Goal: Task Accomplishment & Management: Use online tool/utility

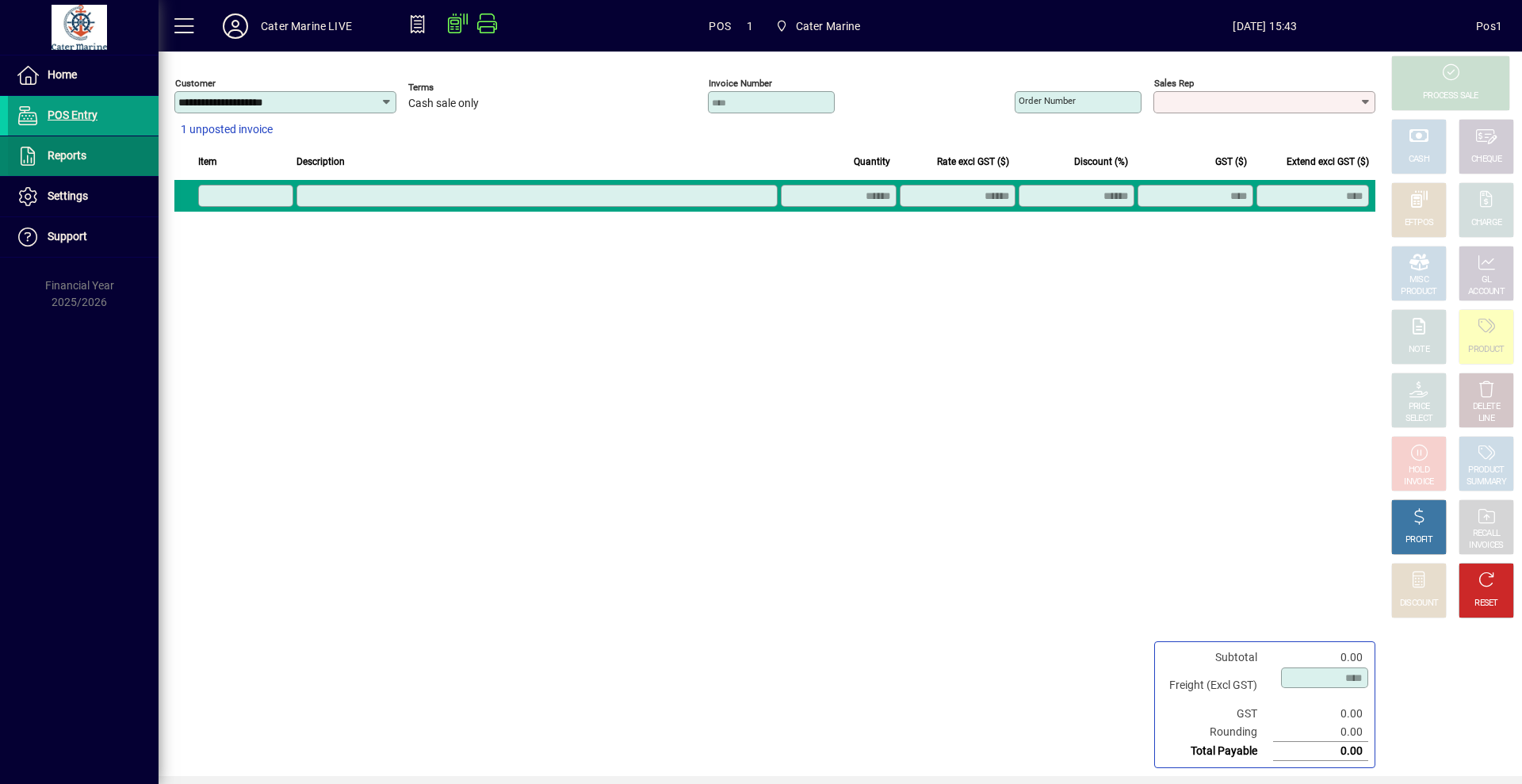
click at [64, 147] on span "Reports" at bounding box center [46, 156] width 79 height 19
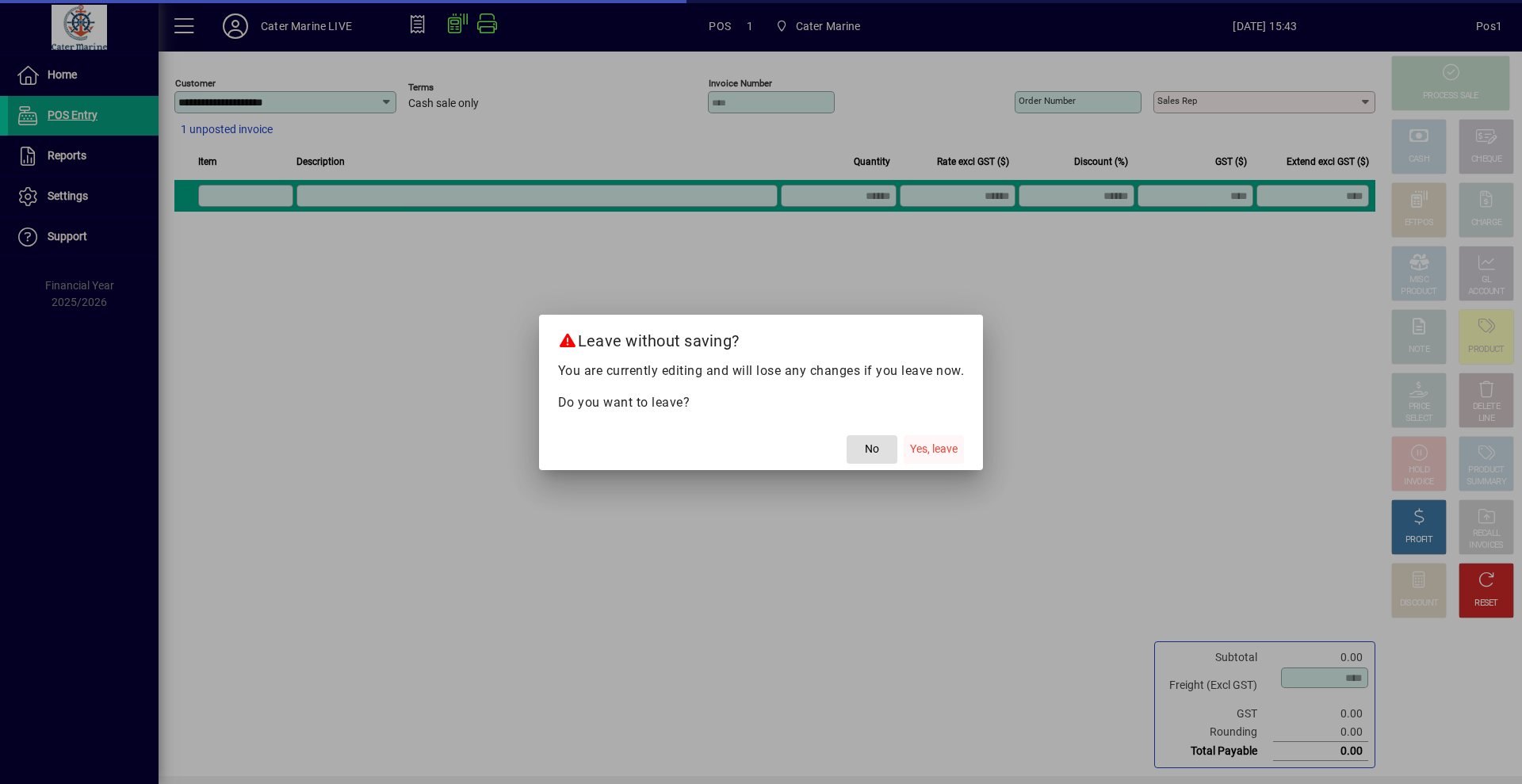
click at [944, 439] on span "button" at bounding box center [934, 449] width 61 height 38
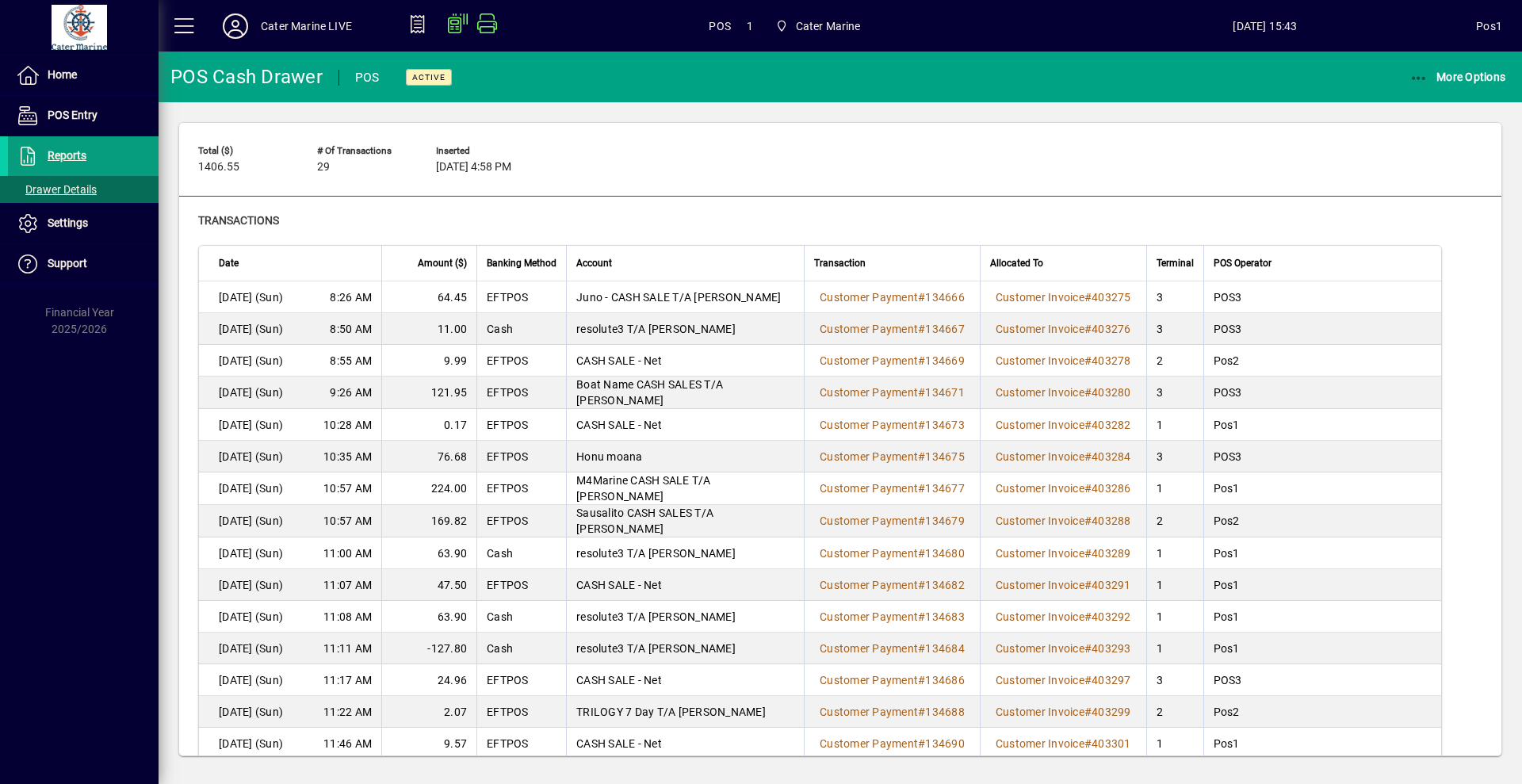
click at [847, 184] on div "Total ($) 1406.55 # of Transactions 29 Inserted [DATE] 4:58 PM" at bounding box center [840, 161] width 1284 height 46
drag, startPoint x: 1426, startPoint y: 89, endPoint x: 1429, endPoint y: 115, distance: 26.2
click at [1429, 115] on app-page-header "POS Cash Drawer POS Active More Options Total ($) 1406.55 # of Transactions 29 …" at bounding box center [840, 413] width 1364 height 724
click at [1413, 72] on icon "button" at bounding box center [1419, 78] width 20 height 16
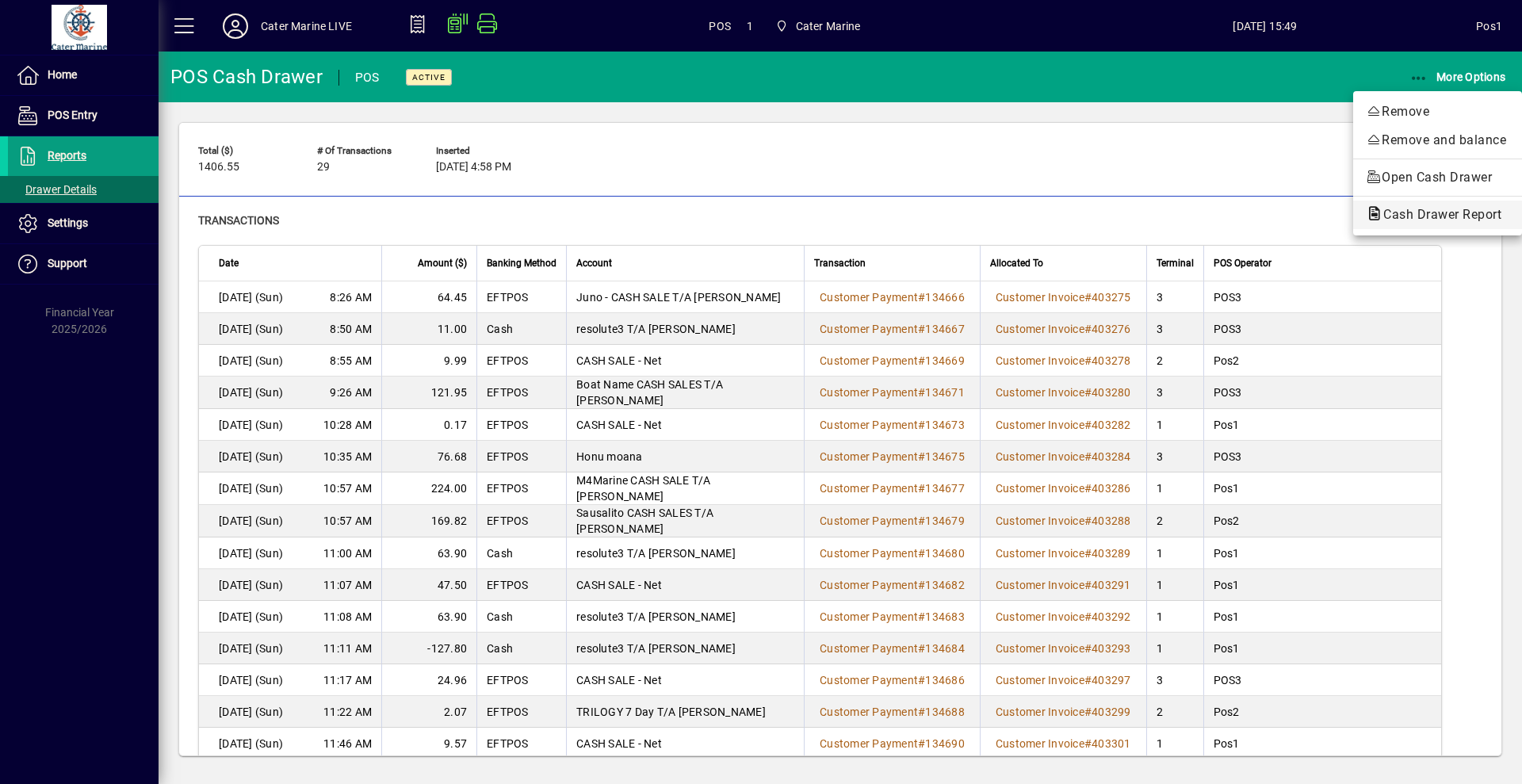
click at [1417, 217] on span "Cash Drawer Report" at bounding box center [1437, 214] width 143 height 15
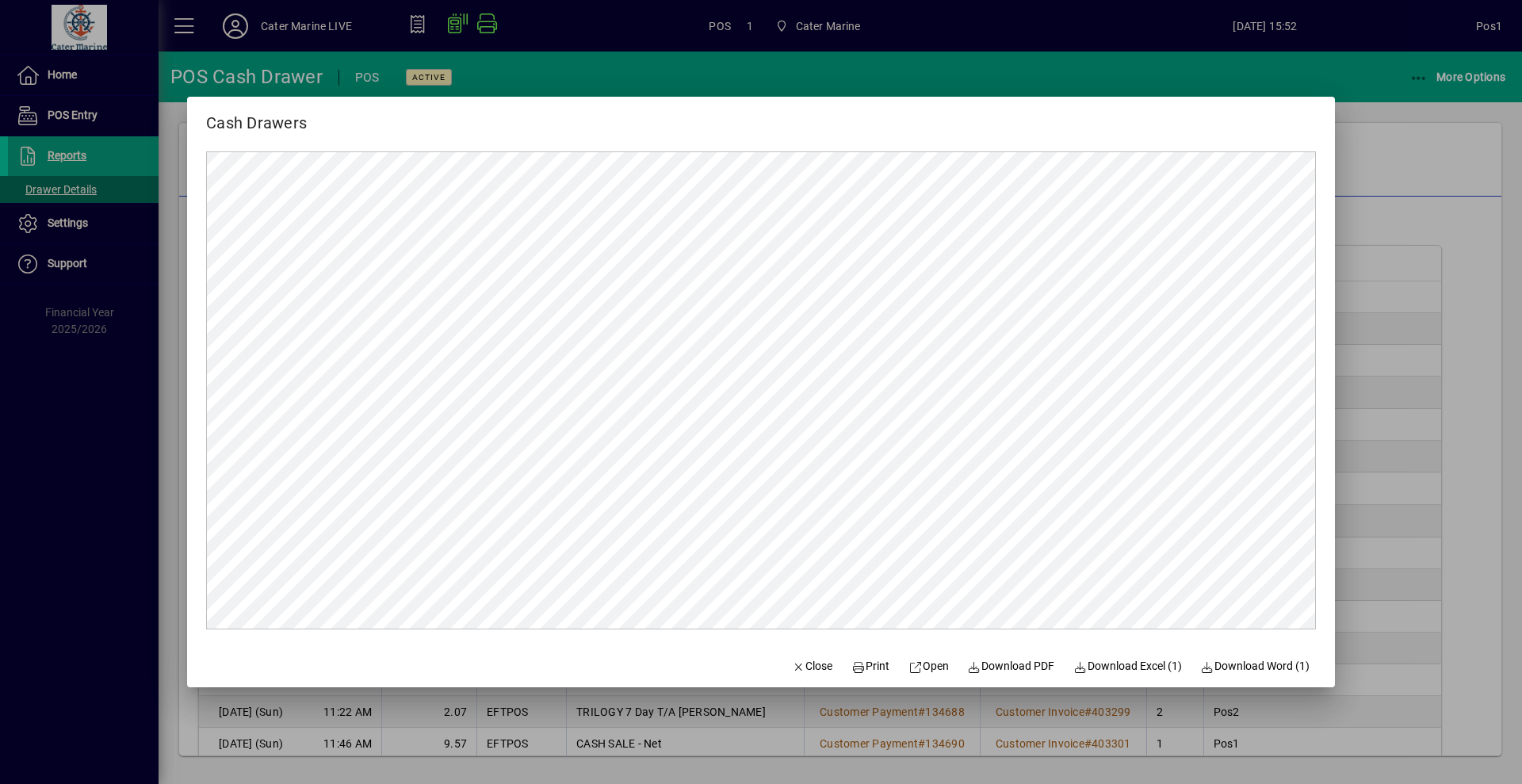
click at [1392, 243] on div at bounding box center [761, 392] width 1522 height 784
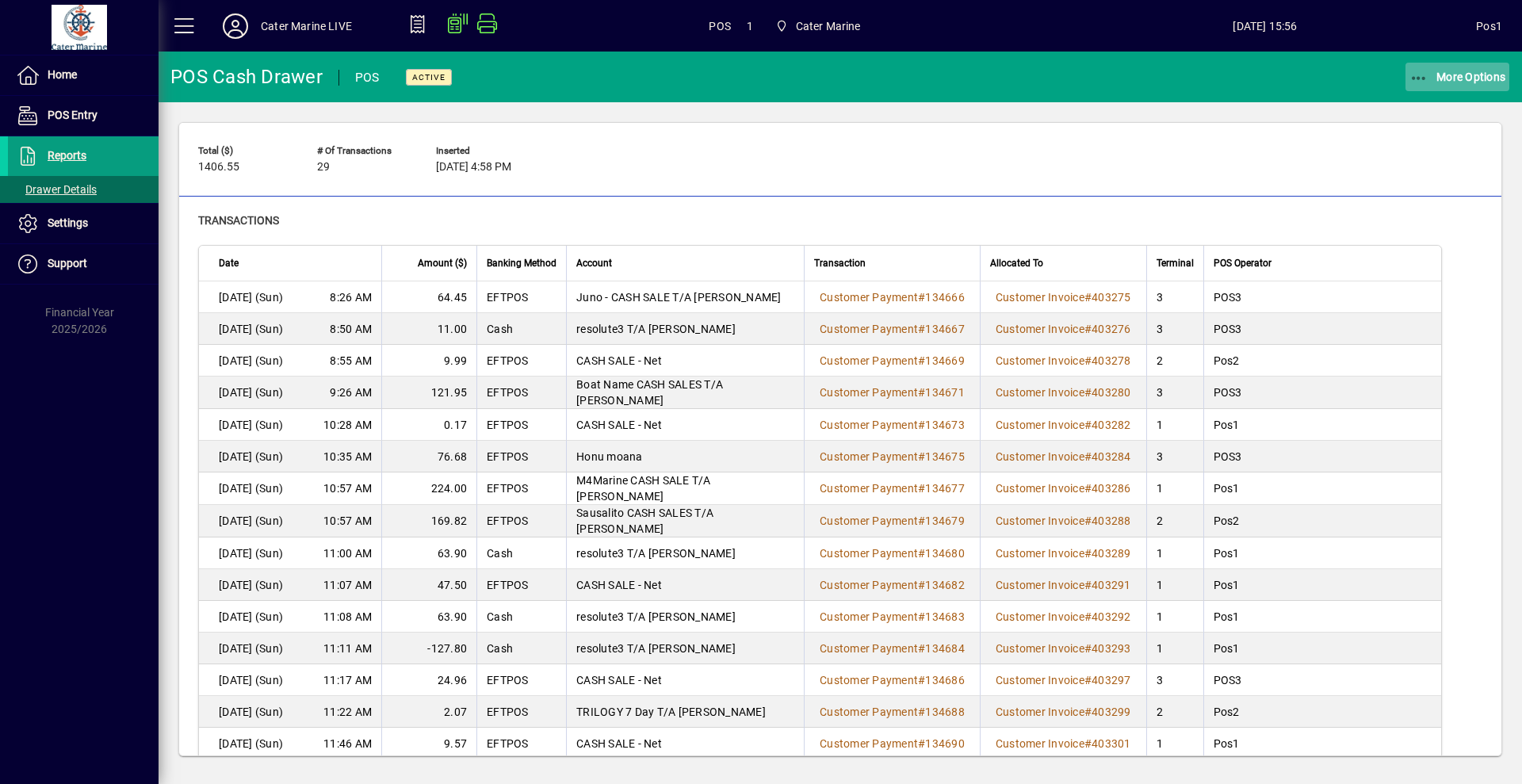
click at [1416, 61] on span "button" at bounding box center [1458, 77] width 104 height 38
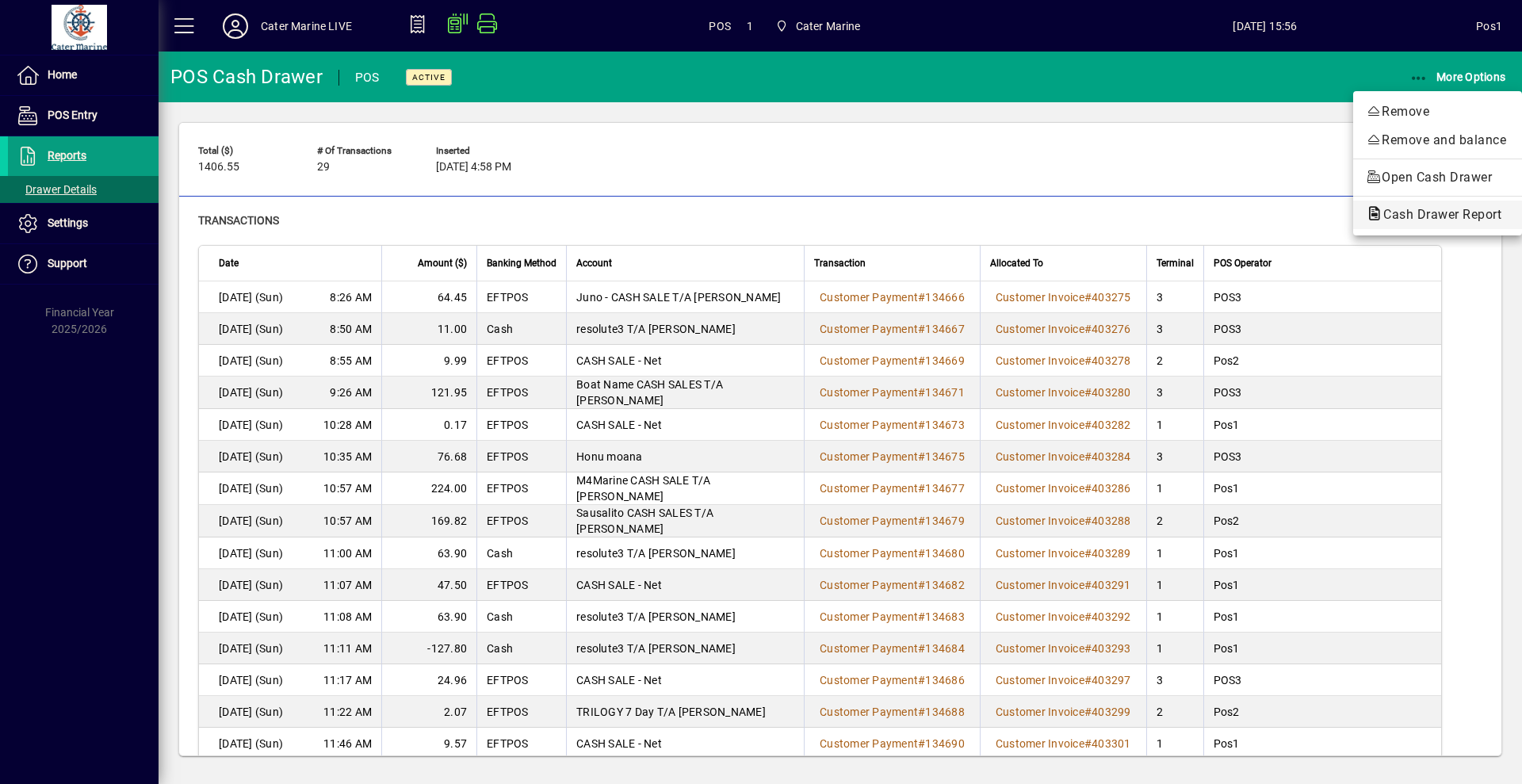
click at [1403, 222] on span "Cash Drawer Report" at bounding box center [1437, 214] width 143 height 19
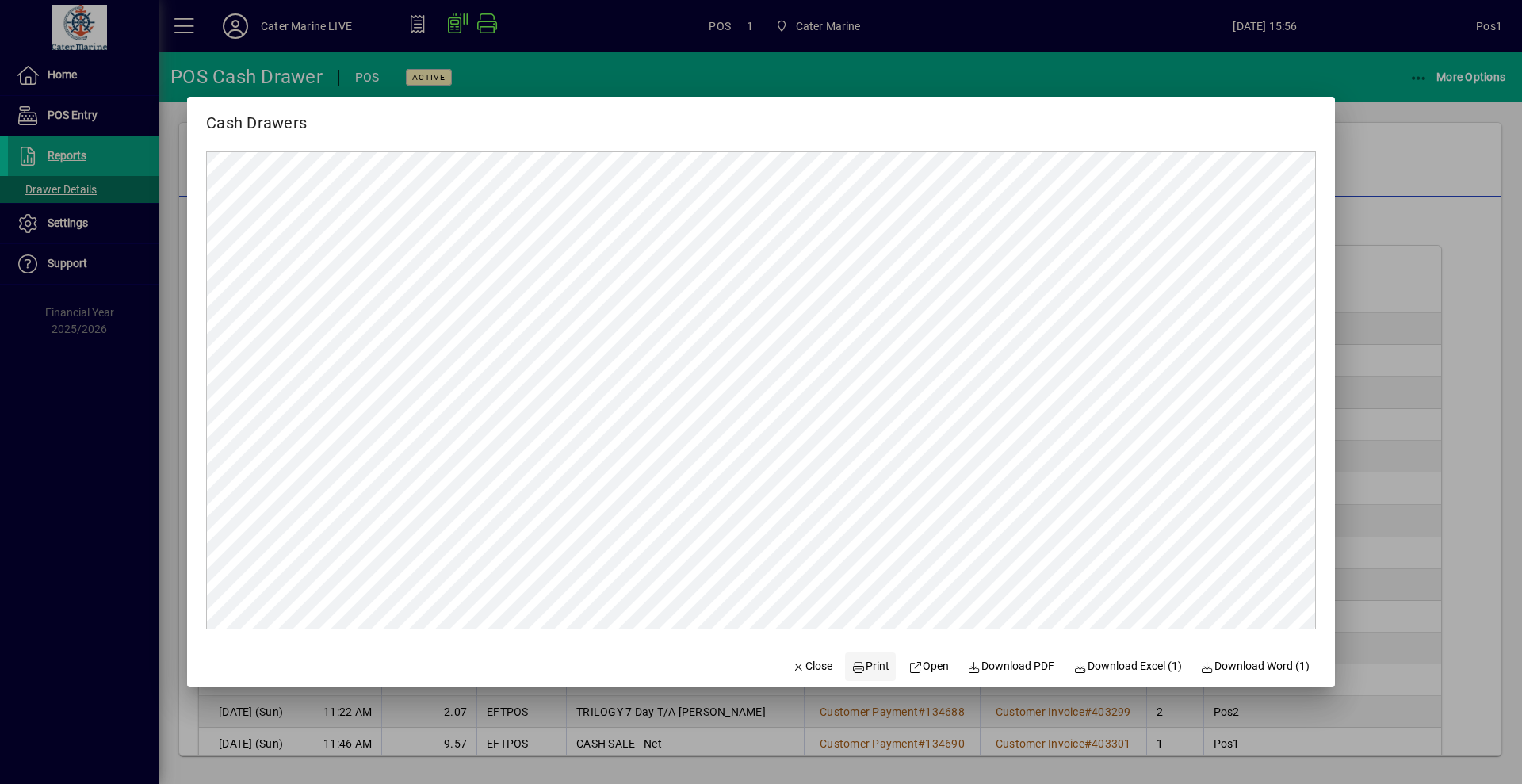
click at [852, 664] on icon at bounding box center [858, 667] width 14 height 11
click at [809, 671] on span "Close" at bounding box center [812, 666] width 41 height 17
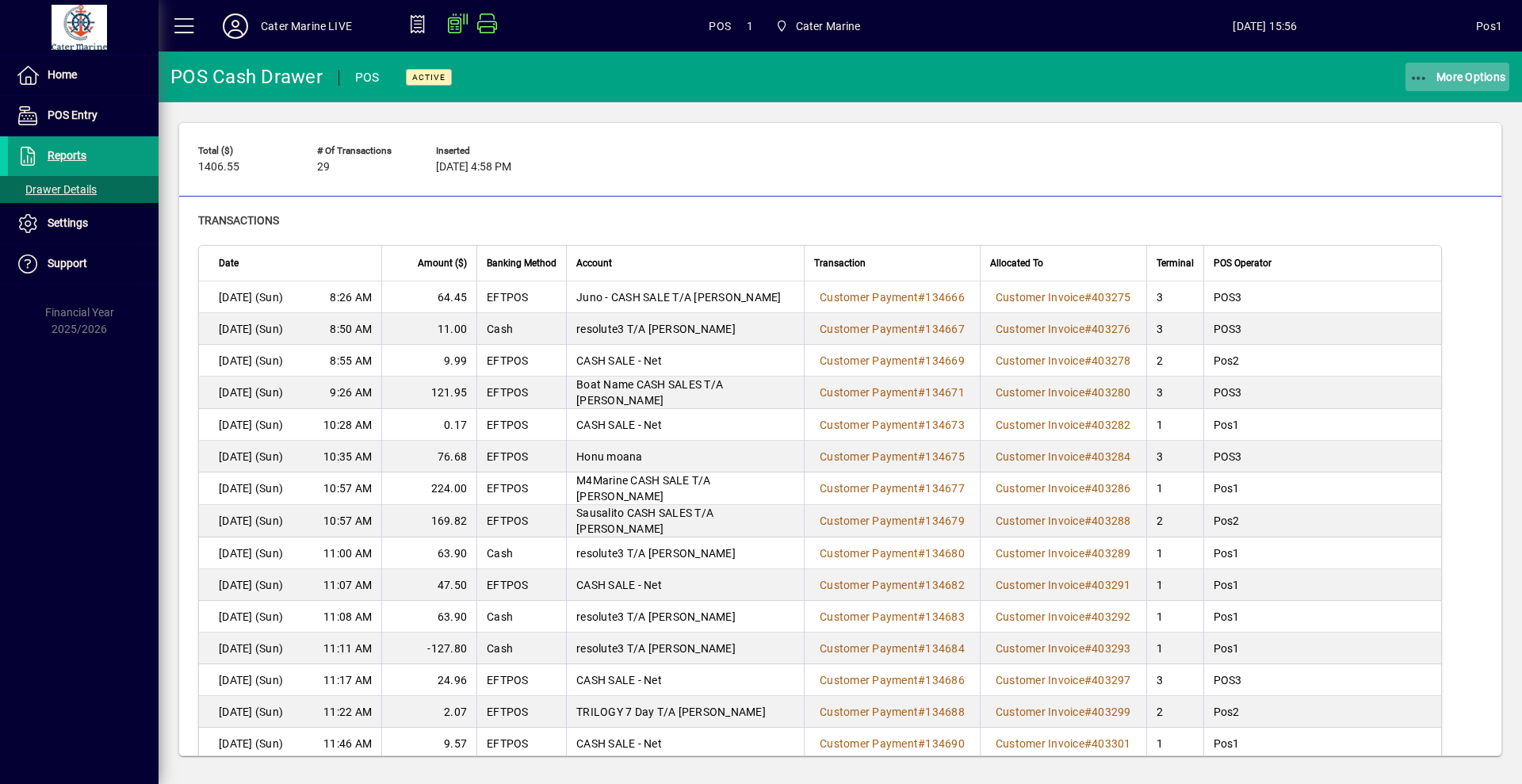
click at [1411, 72] on icon "button" at bounding box center [1419, 78] width 20 height 16
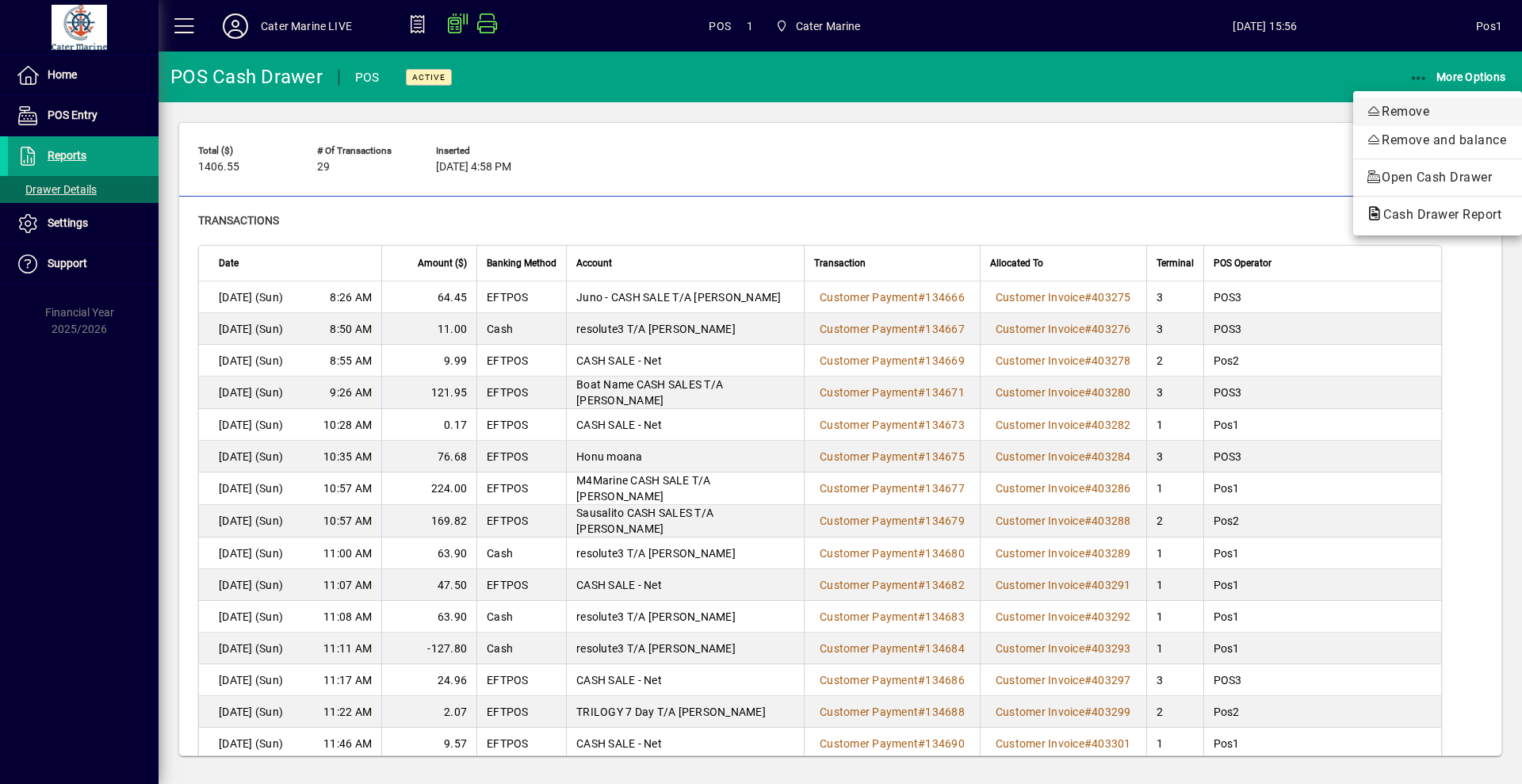
click at [1396, 113] on span "Remove" at bounding box center [1437, 112] width 143 height 19
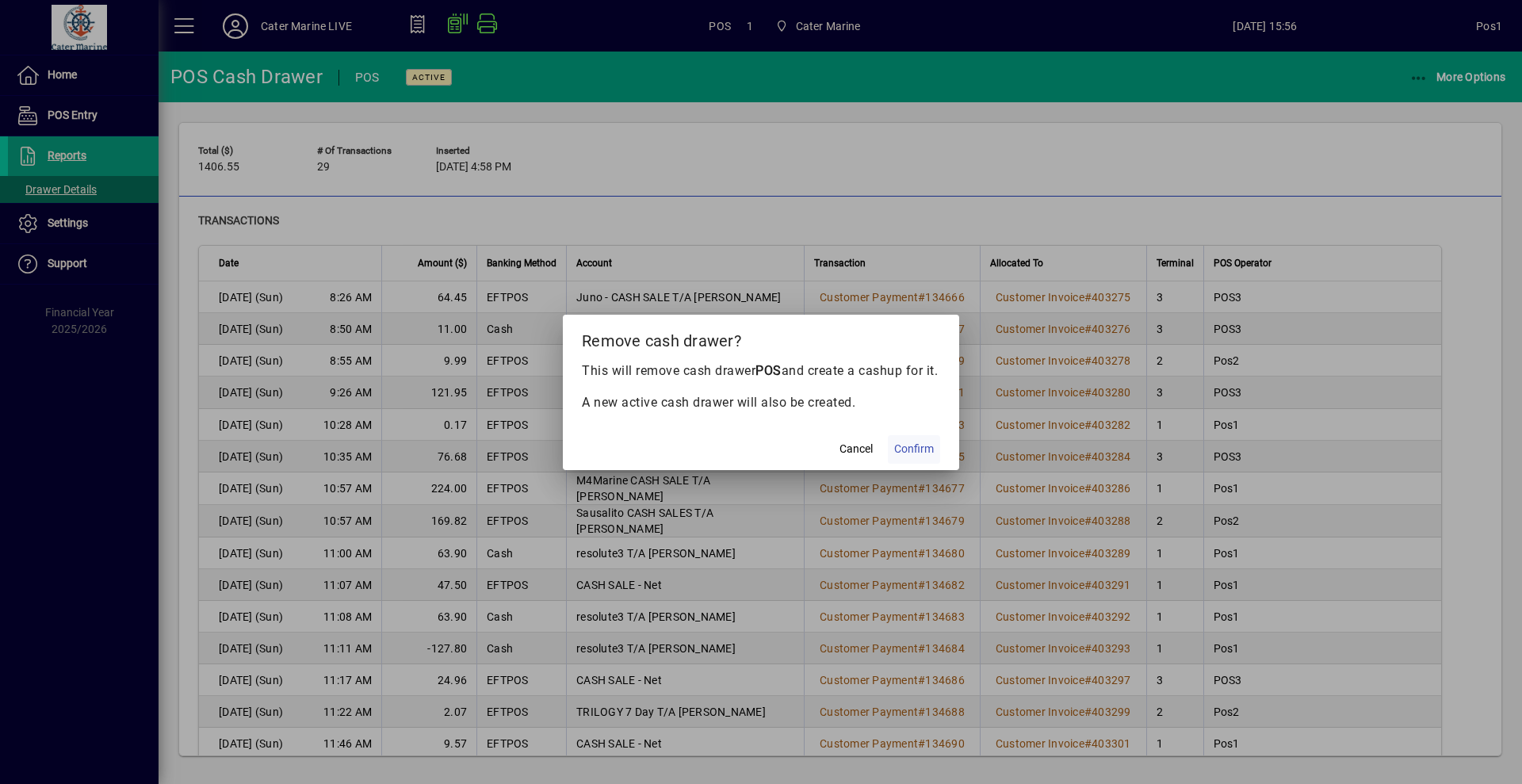
click at [919, 453] on span "Confirm" at bounding box center [914, 449] width 40 height 17
